Goal: Navigation & Orientation: Find specific page/section

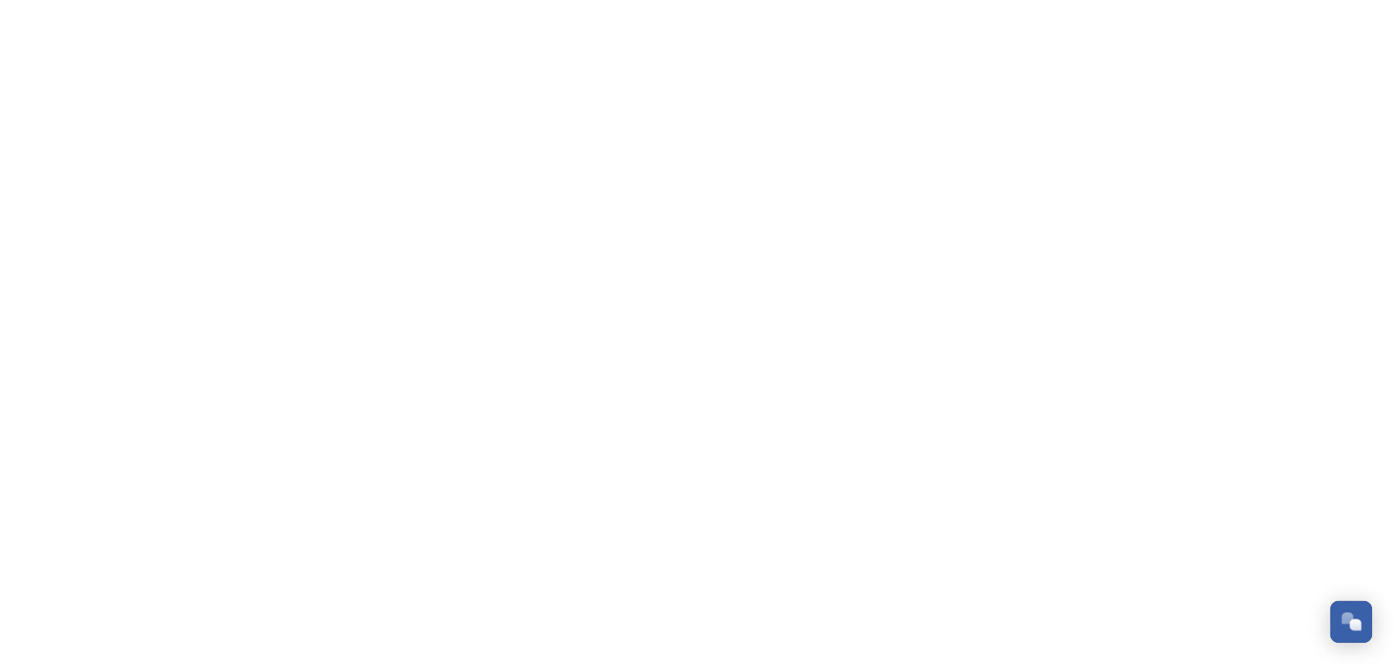
scroll to position [521, 0]
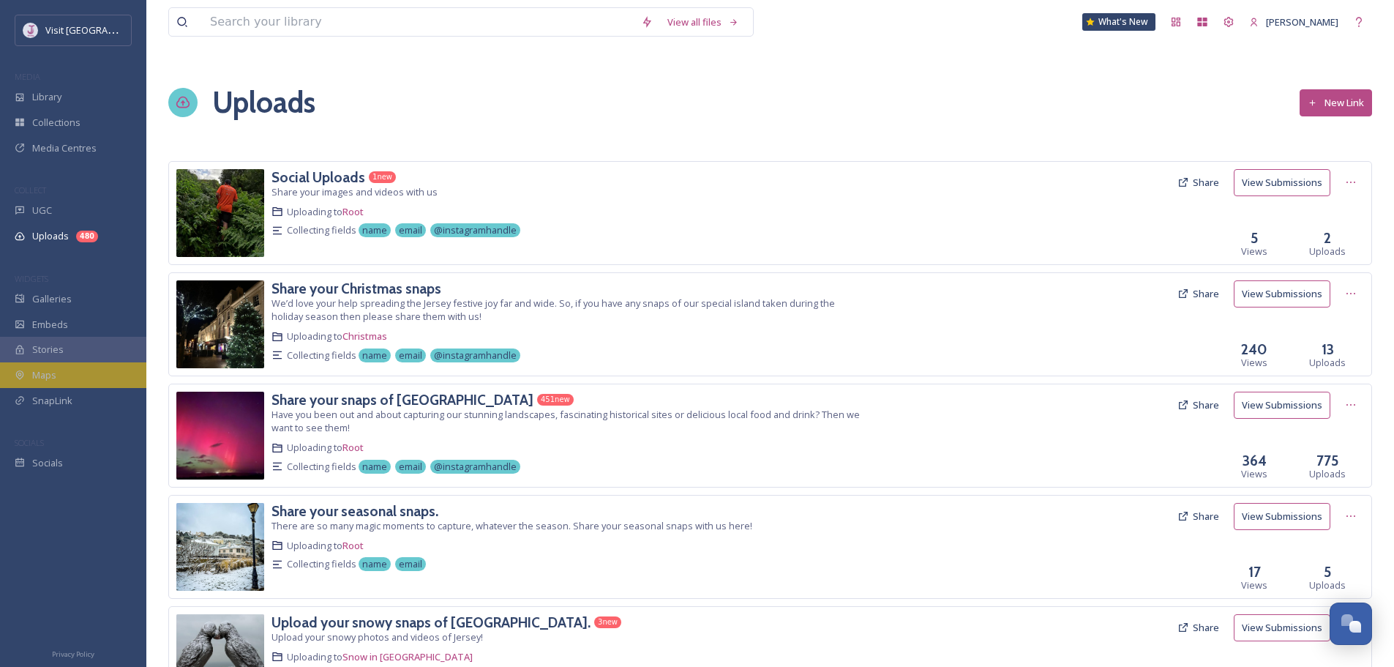
click at [112, 377] on div "Maps" at bounding box center [73, 375] width 146 height 26
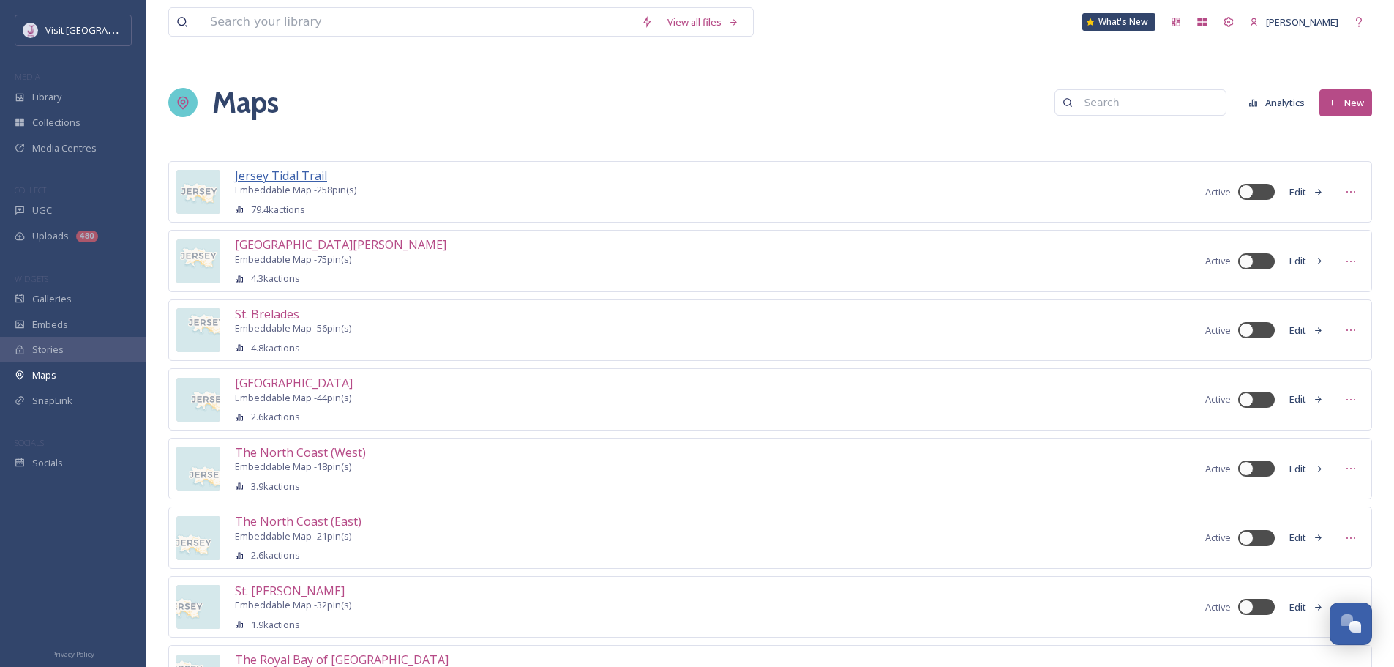
click at [317, 173] on span "Jersey Tidal Trail" at bounding box center [281, 176] width 92 height 16
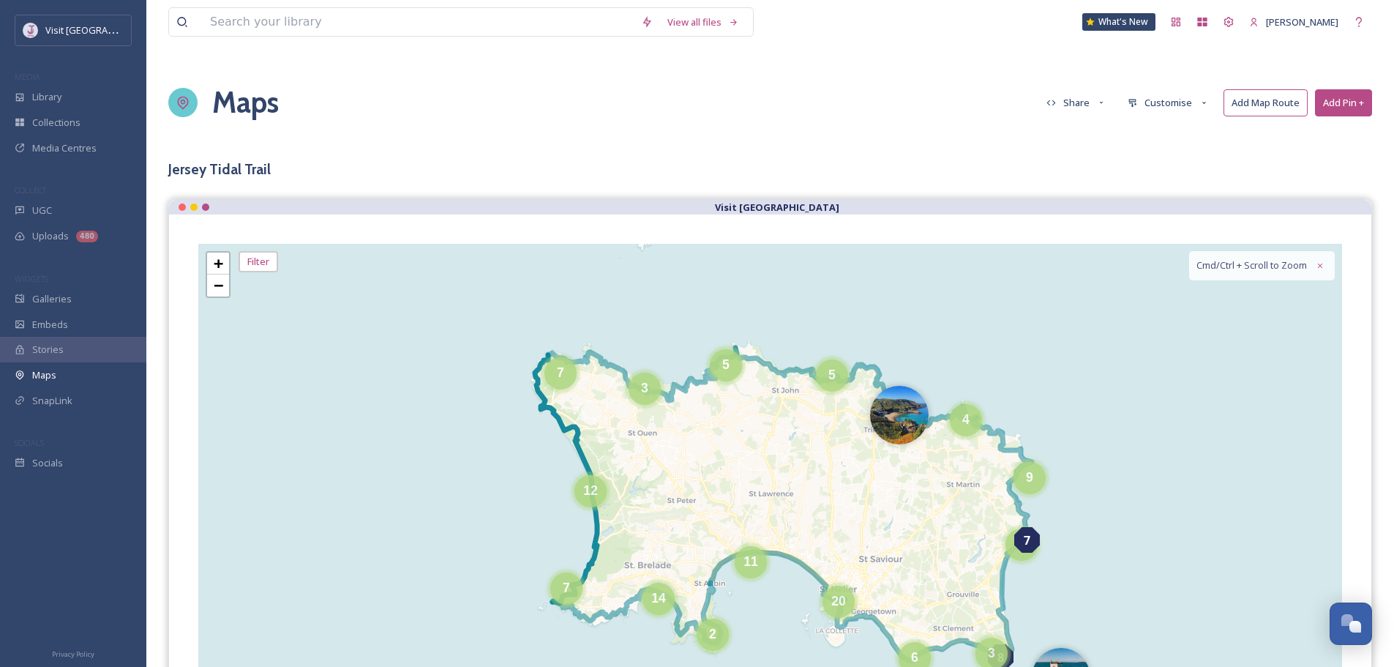
click at [597, 523] on icon at bounding box center [566, 479] width 62 height 248
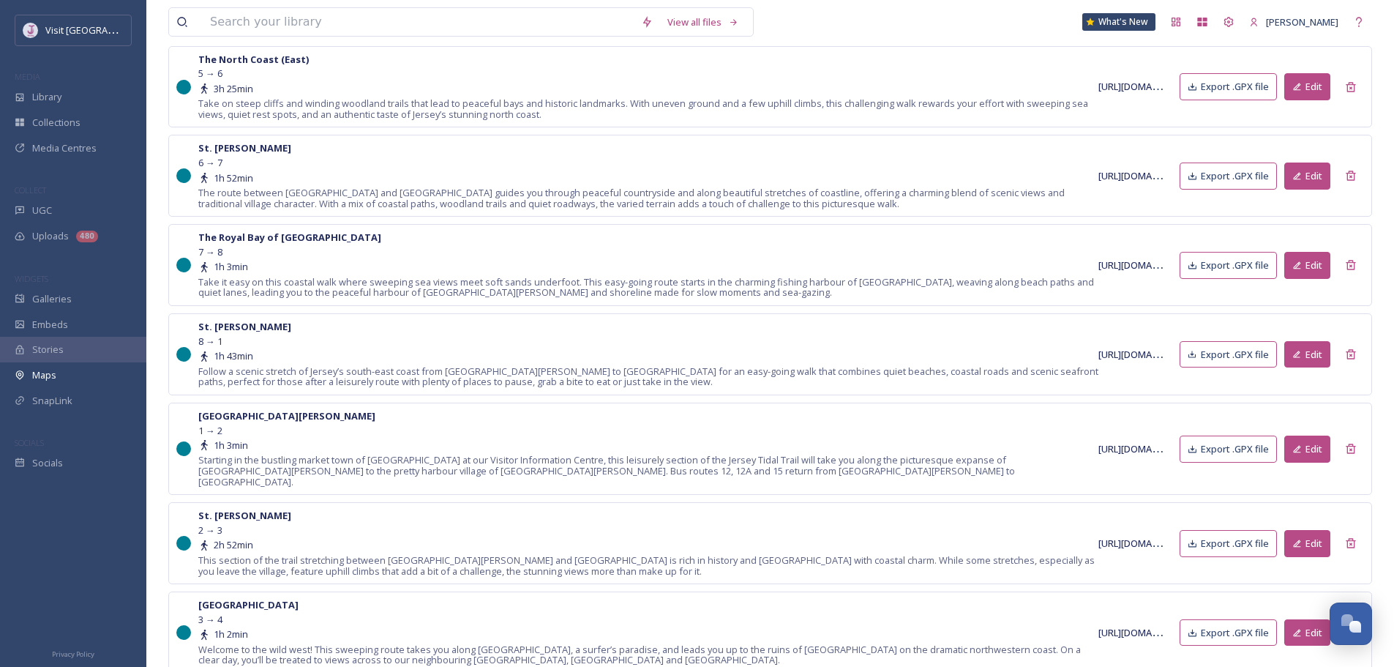
scroll to position [893, 0]
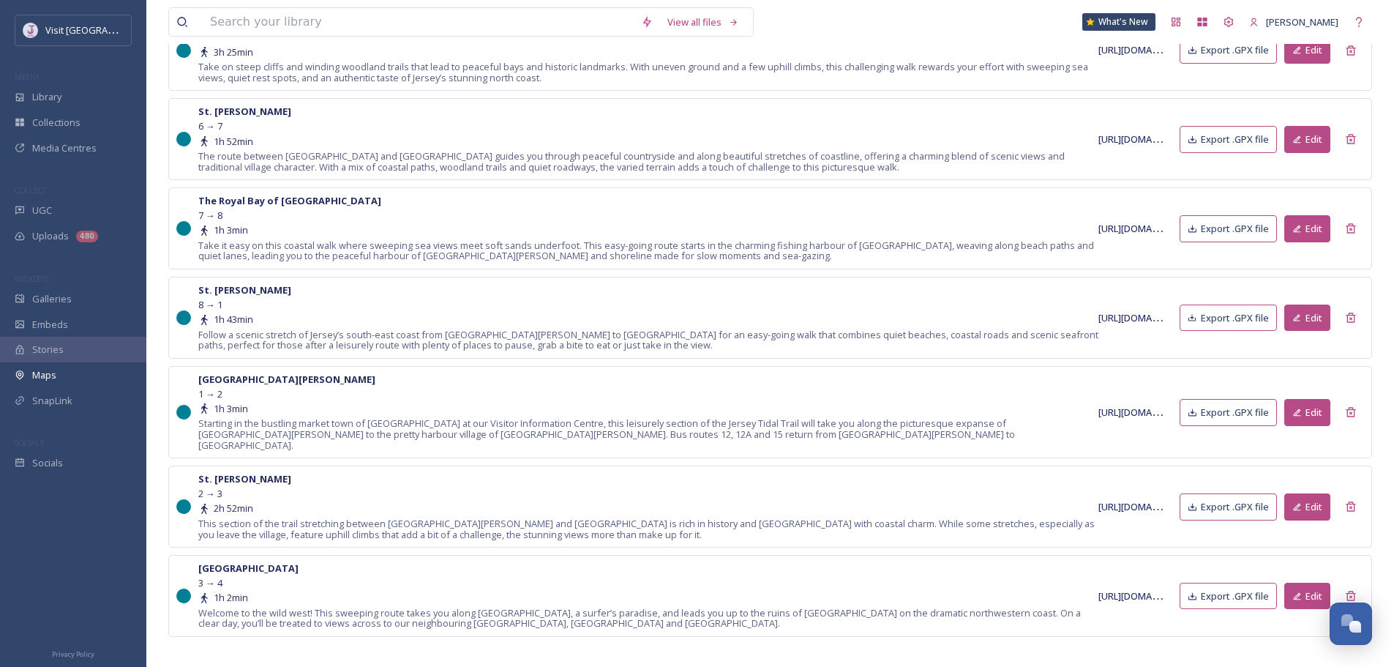
click at [1307, 582] on button "Edit" at bounding box center [1307, 595] width 46 height 27
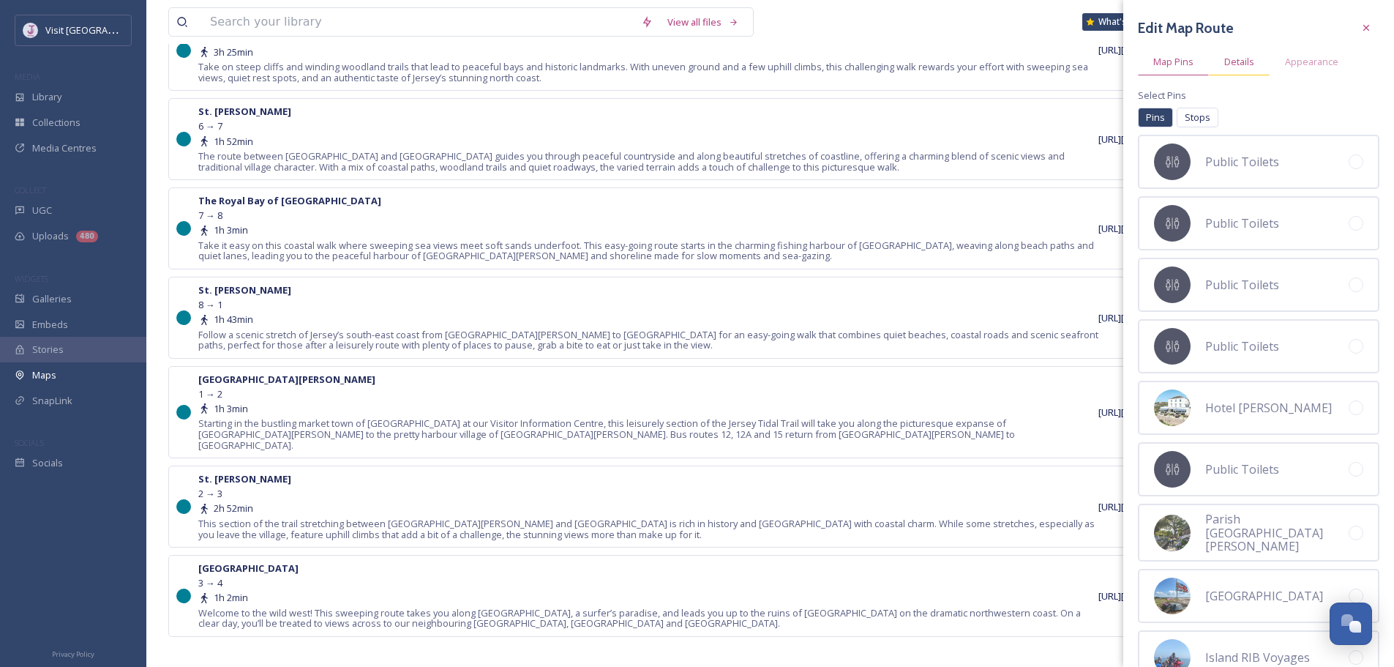
click at [1255, 54] on div "Details" at bounding box center [1239, 61] width 61 height 27
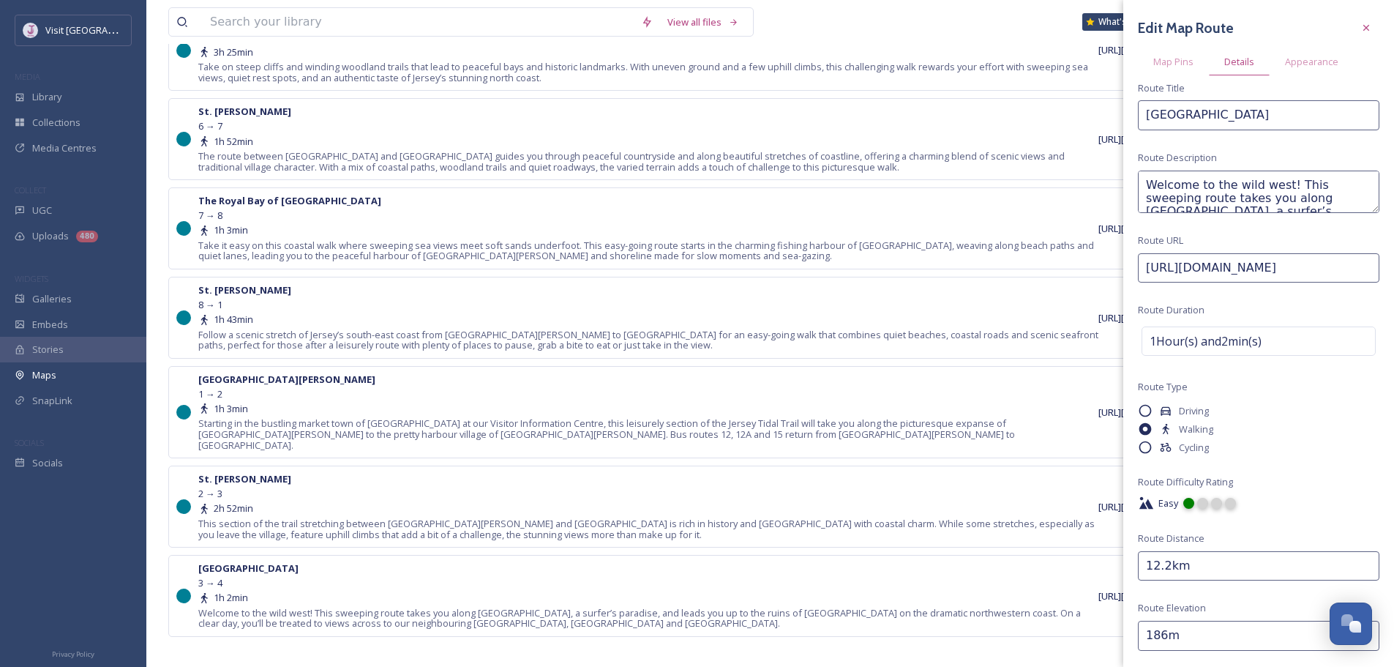
click at [1198, 505] on div at bounding box center [1202, 503] width 11 height 11
click at [1203, 503] on div at bounding box center [1201, 507] width 13 height 13
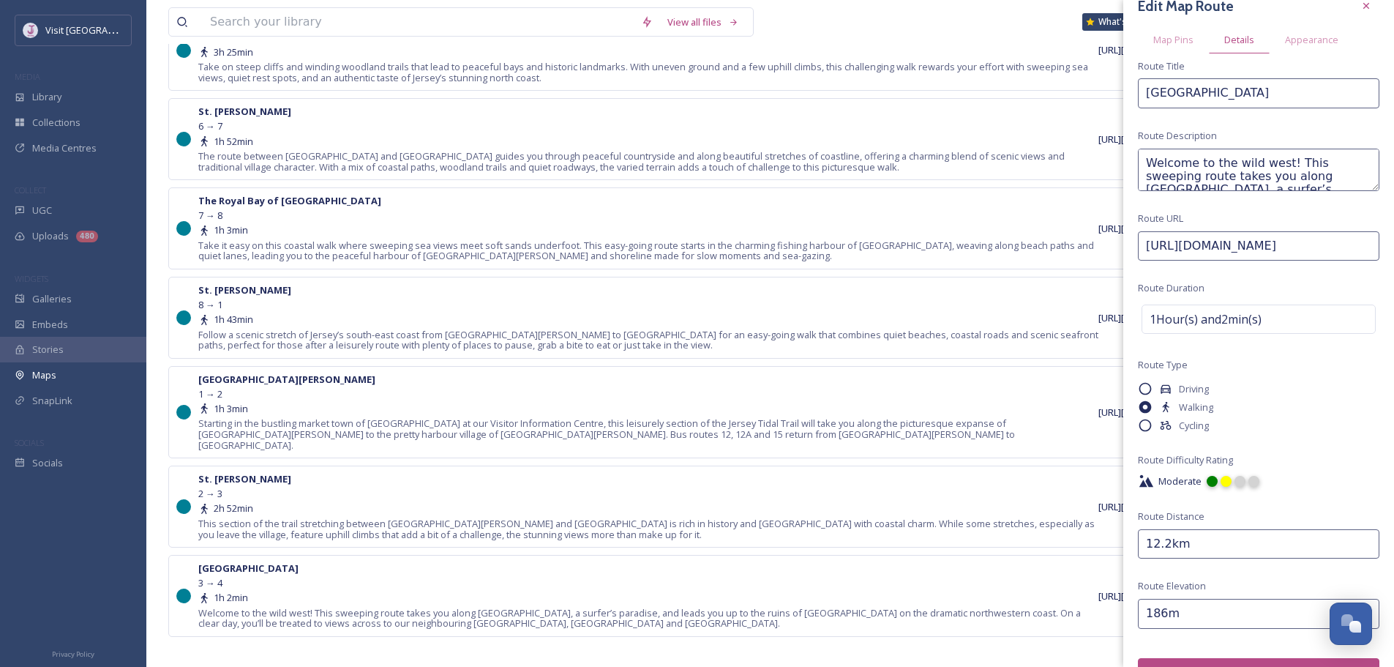
scroll to position [54, 0]
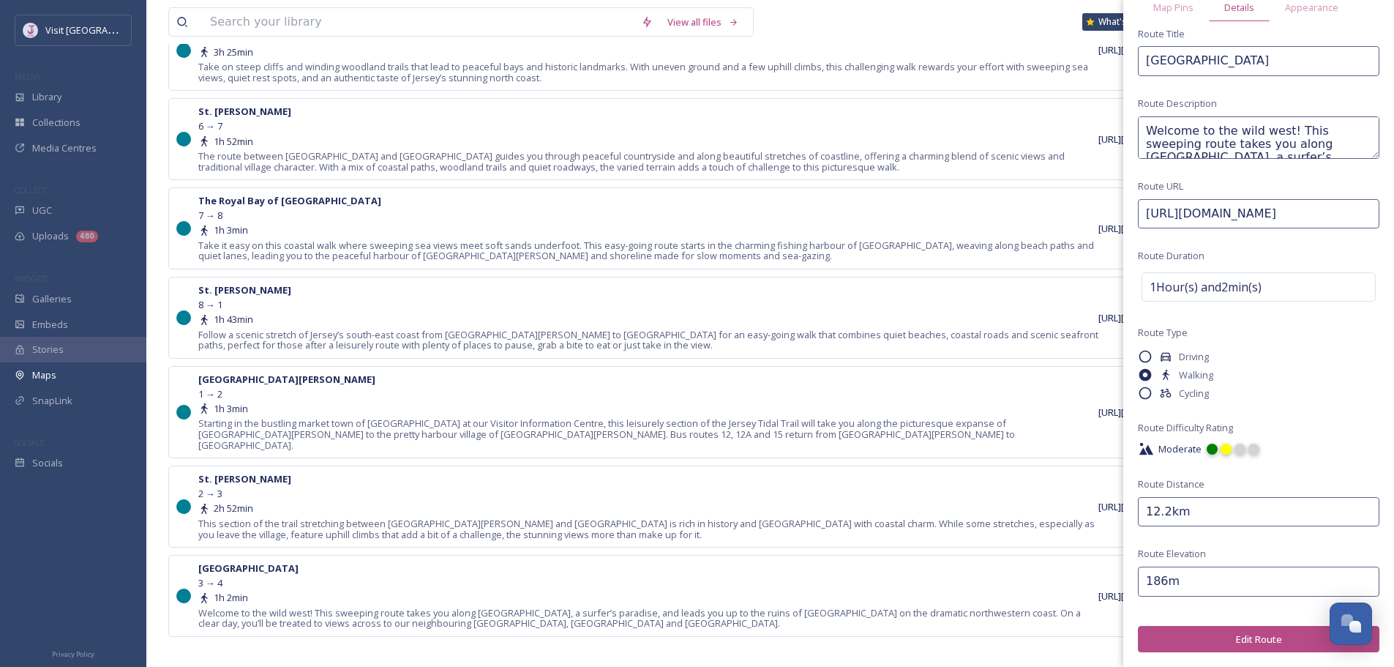
click at [1248, 645] on button "Edit Route" at bounding box center [1258, 639] width 241 height 27
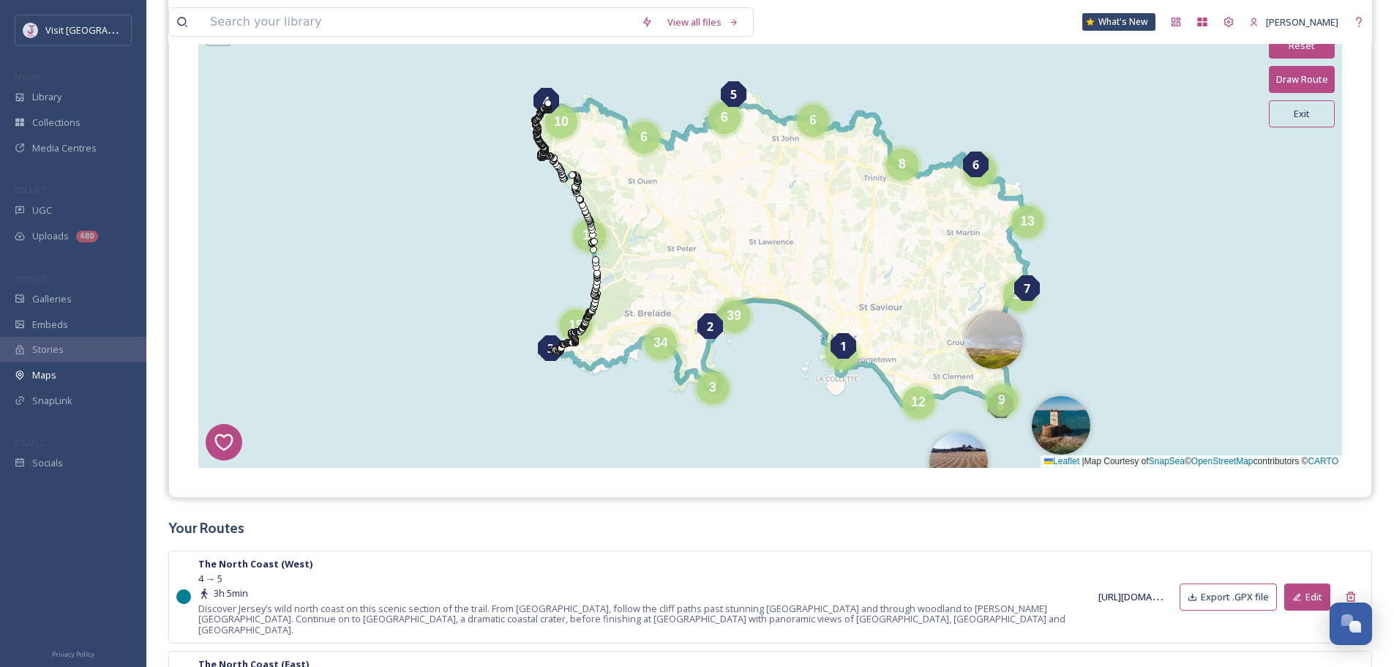
scroll to position [234, 0]
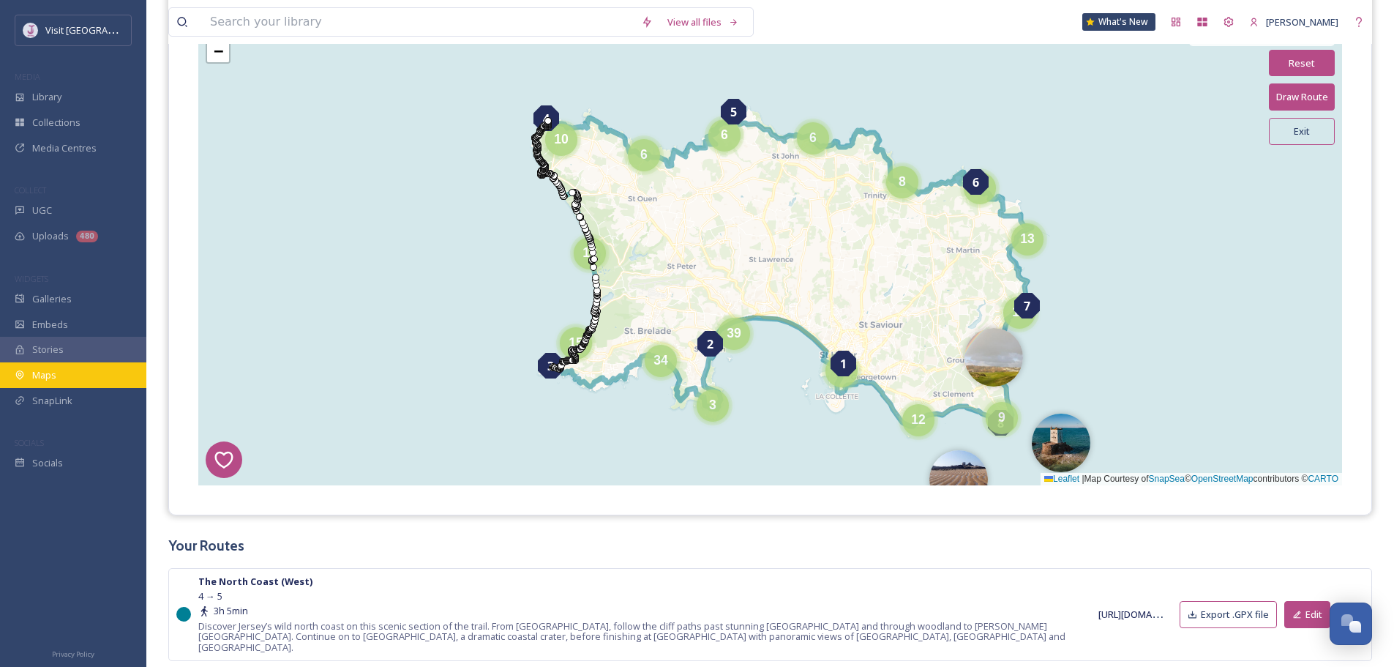
click at [78, 375] on div "Maps" at bounding box center [73, 375] width 146 height 26
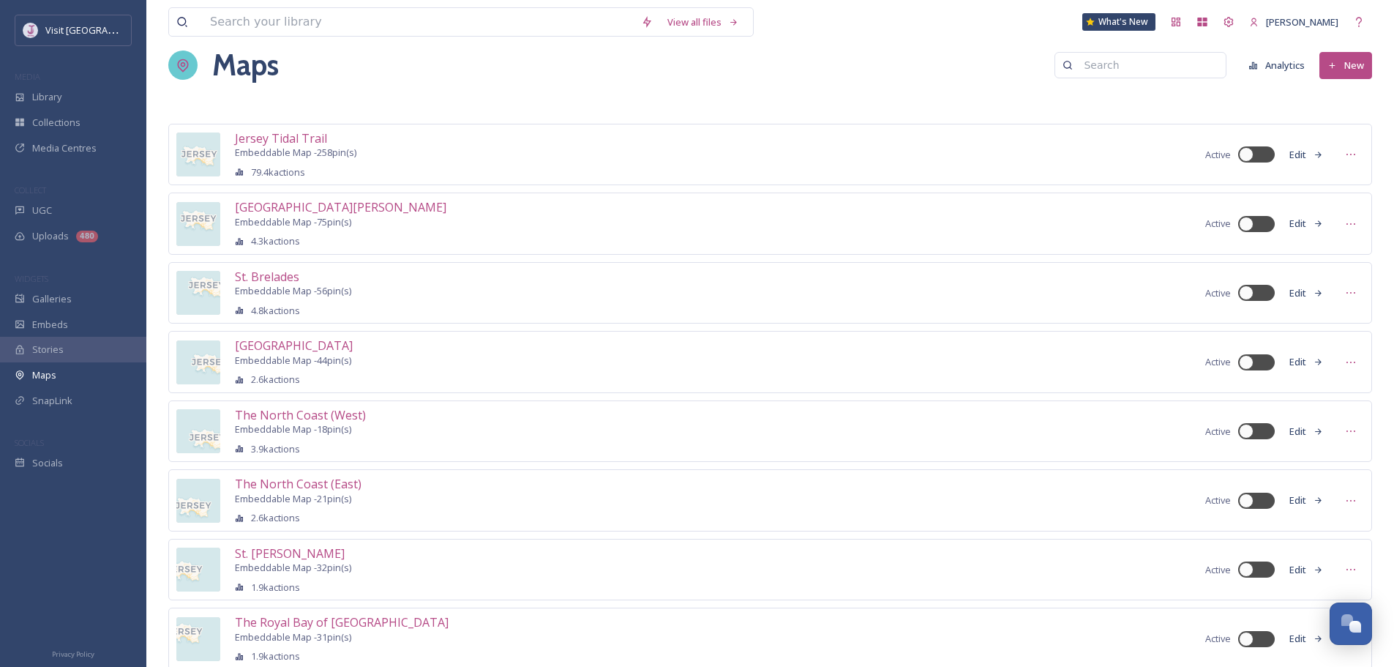
scroll to position [73, 0]
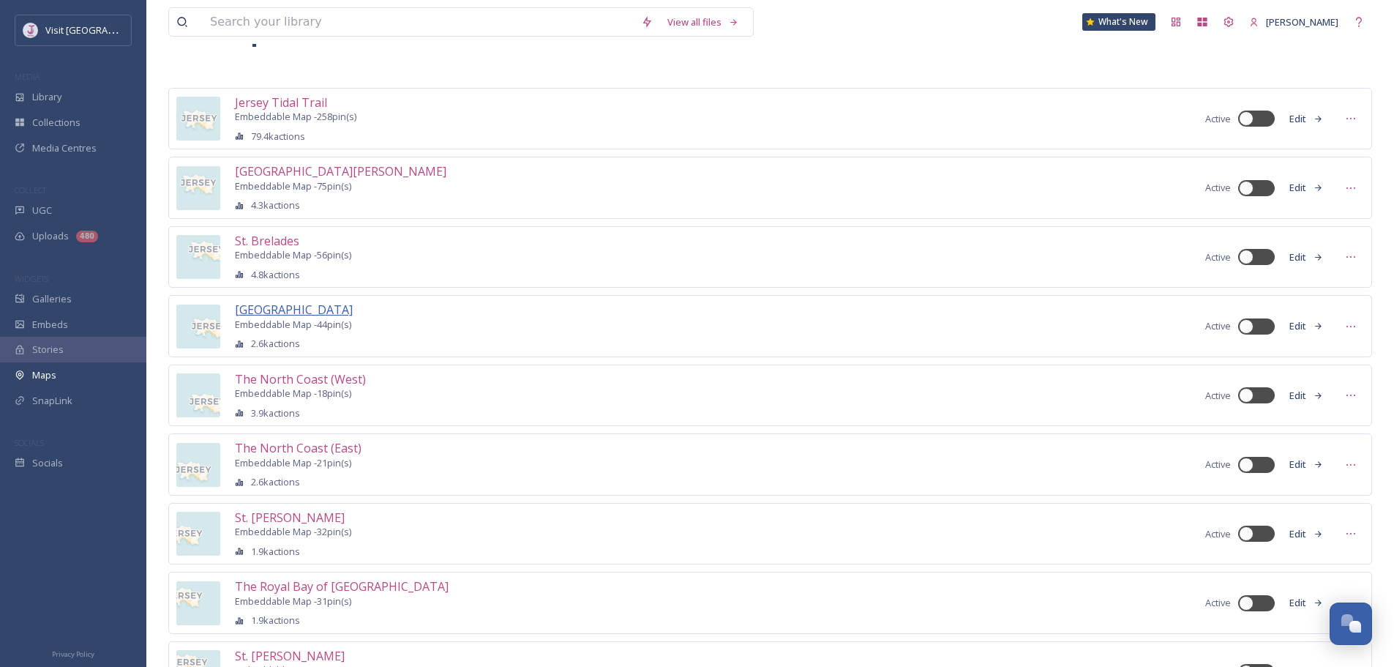
click at [275, 312] on span "[GEOGRAPHIC_DATA]" at bounding box center [294, 309] width 118 height 16
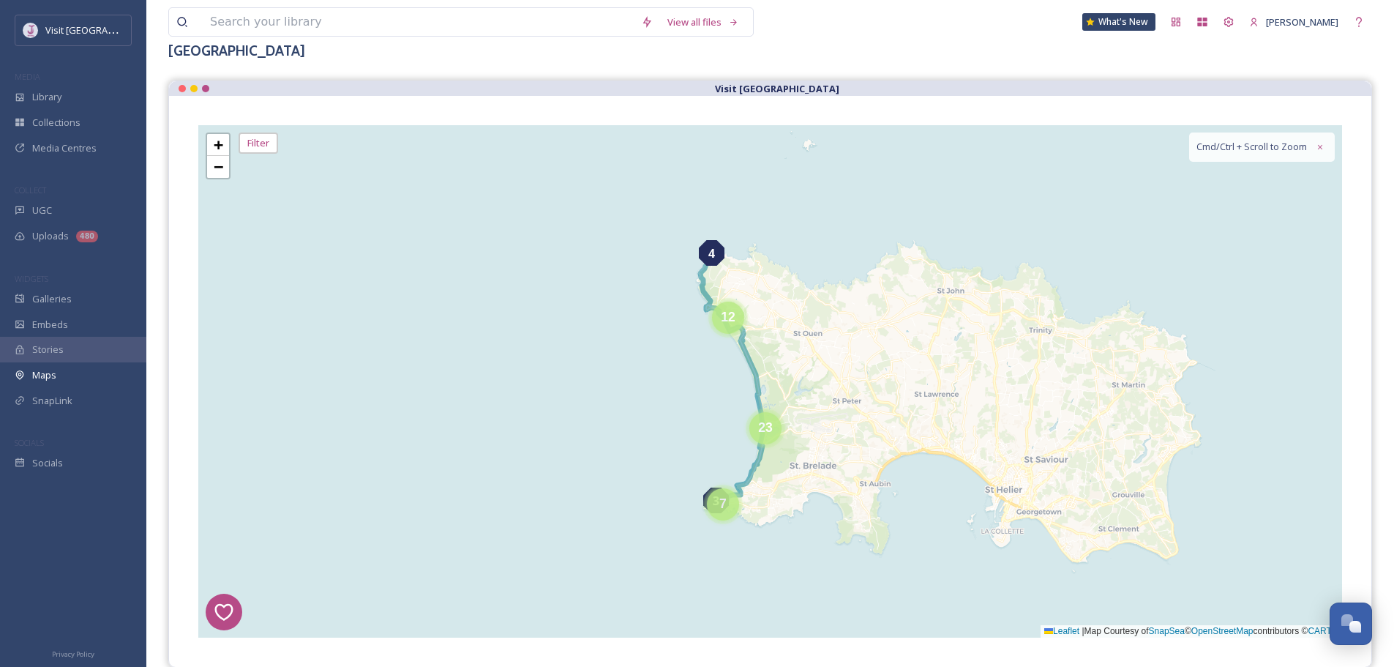
scroll to position [305, 0]
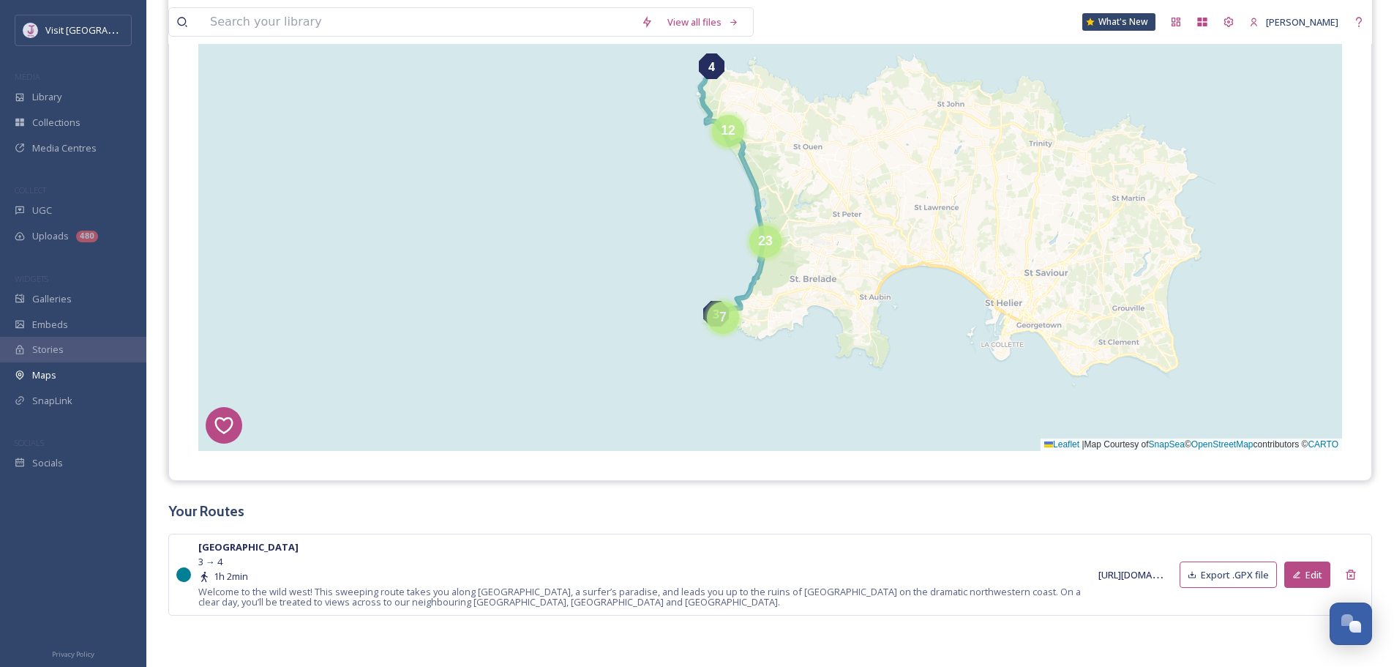
click at [1313, 573] on button "Edit" at bounding box center [1307, 574] width 46 height 27
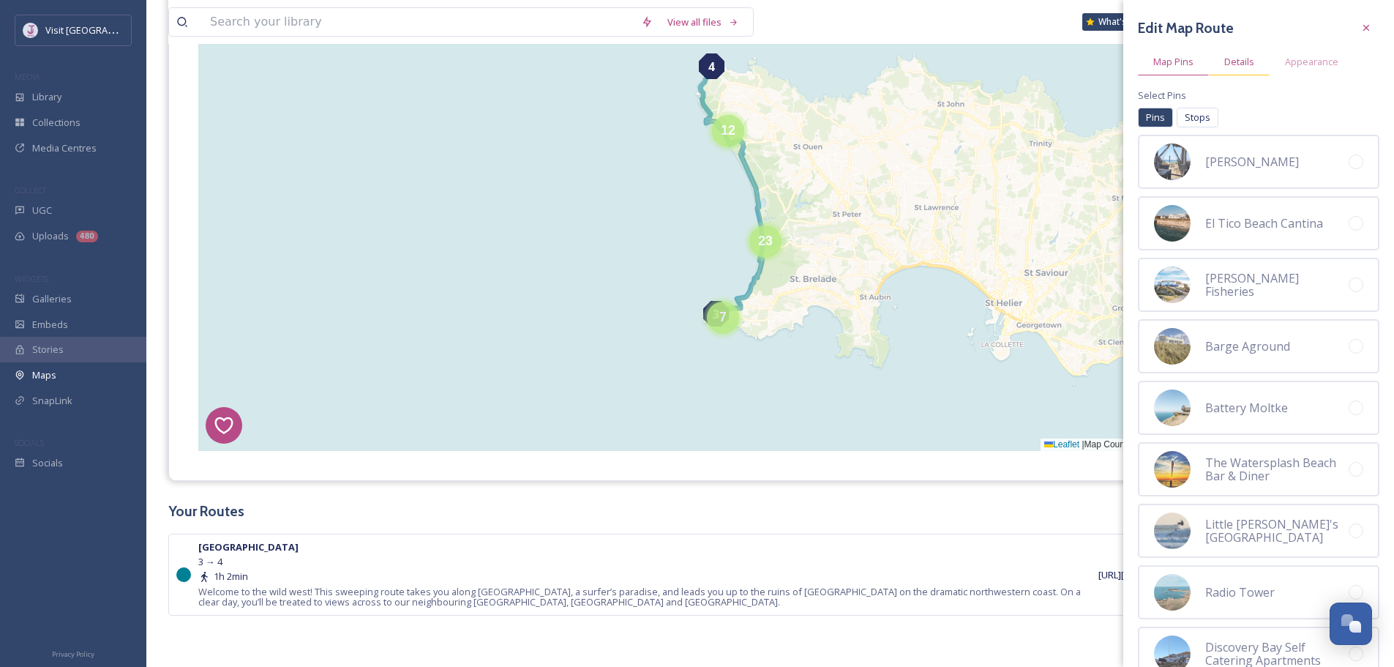
click at [1241, 58] on span "Details" at bounding box center [1239, 61] width 30 height 11
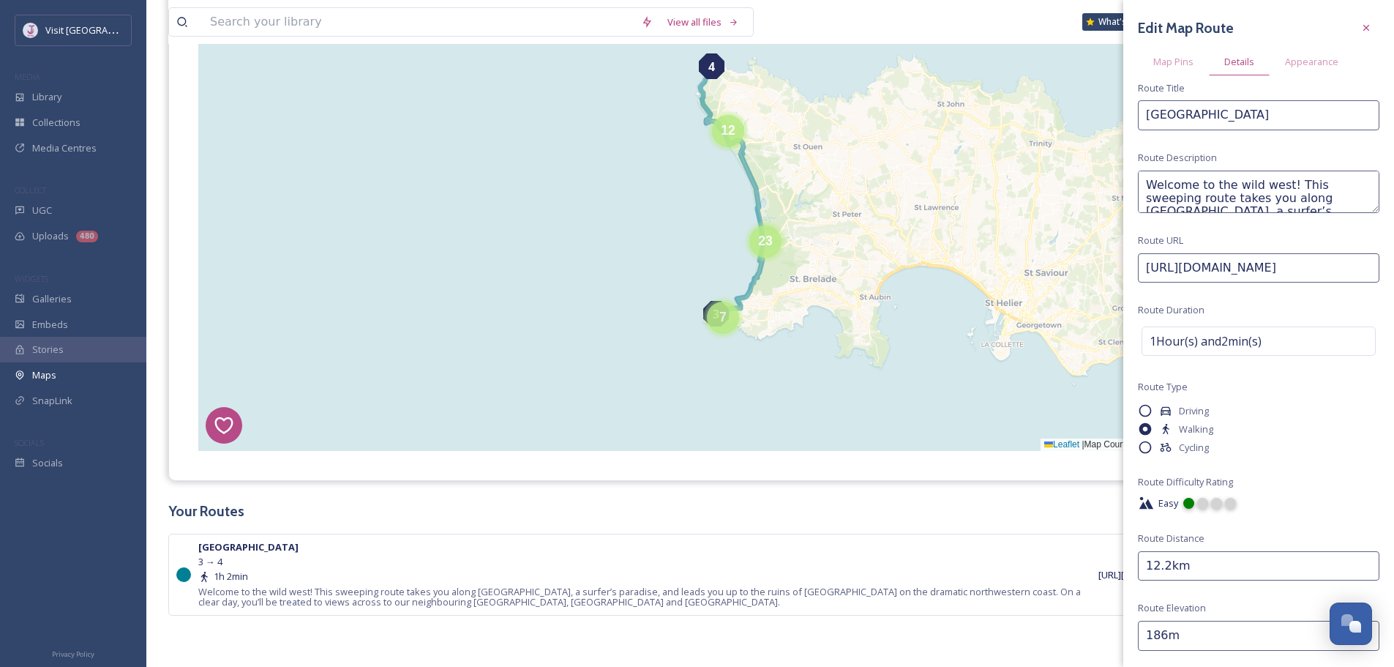
click at [1201, 503] on div at bounding box center [1202, 503] width 11 height 11
click at [1202, 510] on div at bounding box center [1201, 507] width 13 height 13
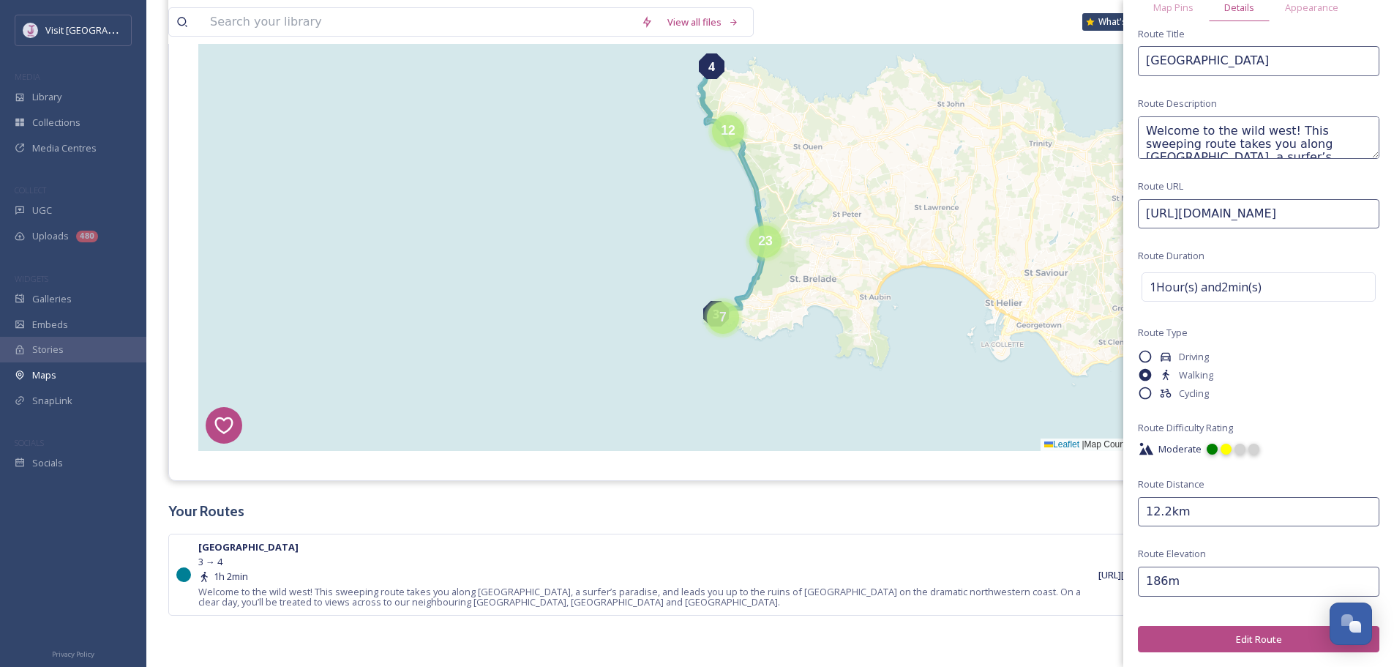
click at [1235, 639] on button "Edit Route" at bounding box center [1258, 639] width 241 height 27
